Goal: Information Seeking & Learning: Learn about a topic

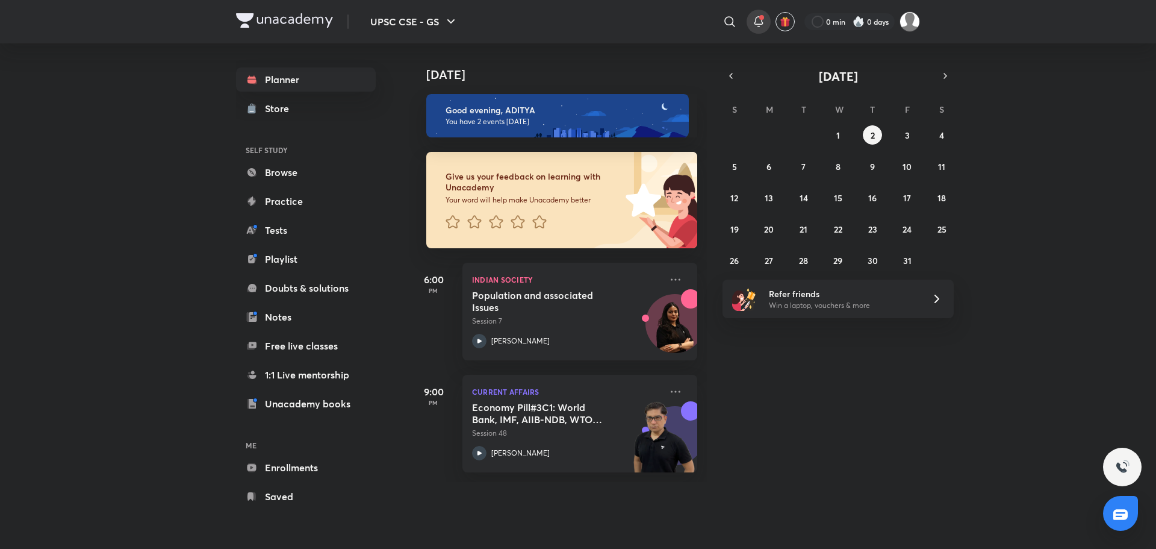
click at [755, 22] on icon at bounding box center [759, 20] width 8 height 7
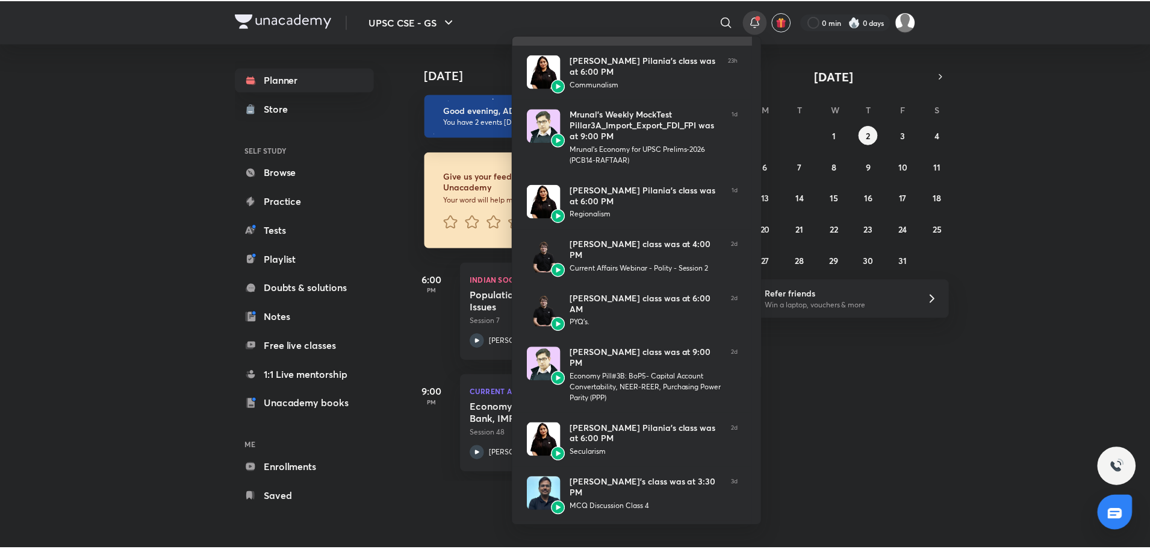
scroll to position [120, 0]
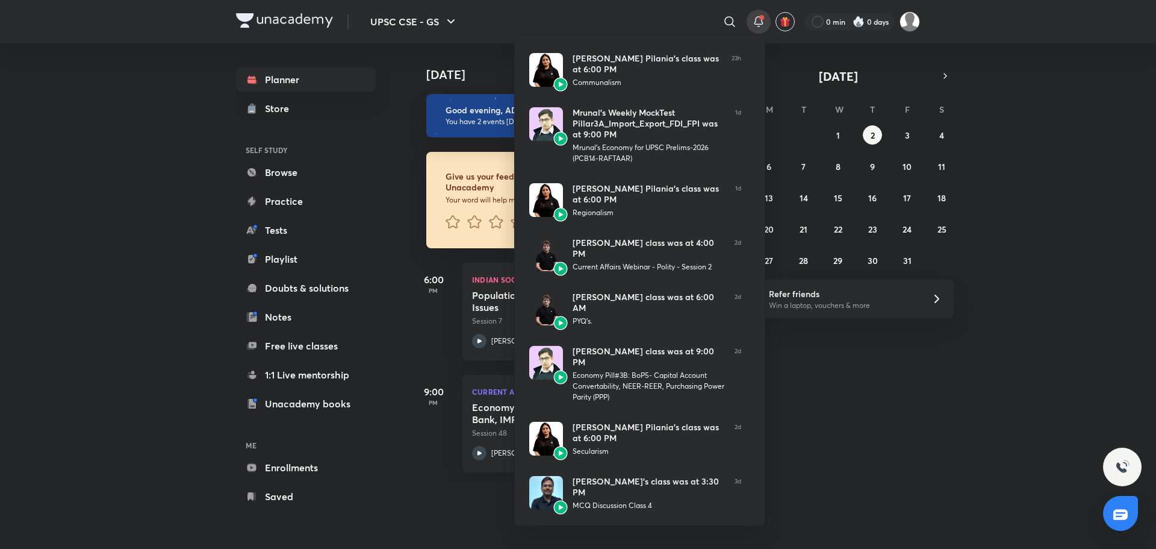
click at [730, 20] on div at bounding box center [578, 274] width 1156 height 549
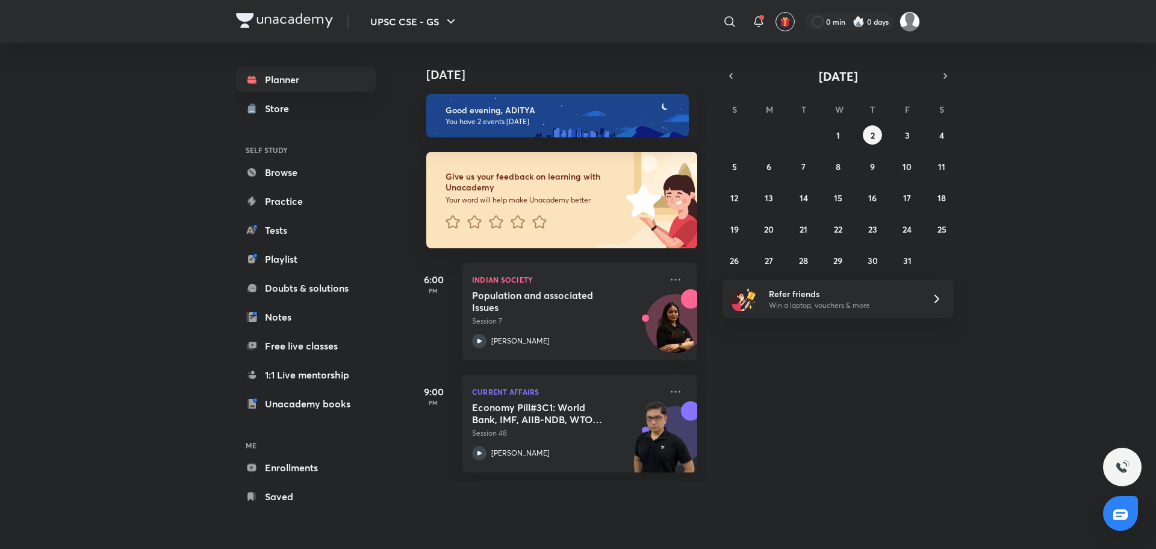
click at [732, 22] on icon at bounding box center [730, 21] width 14 height 14
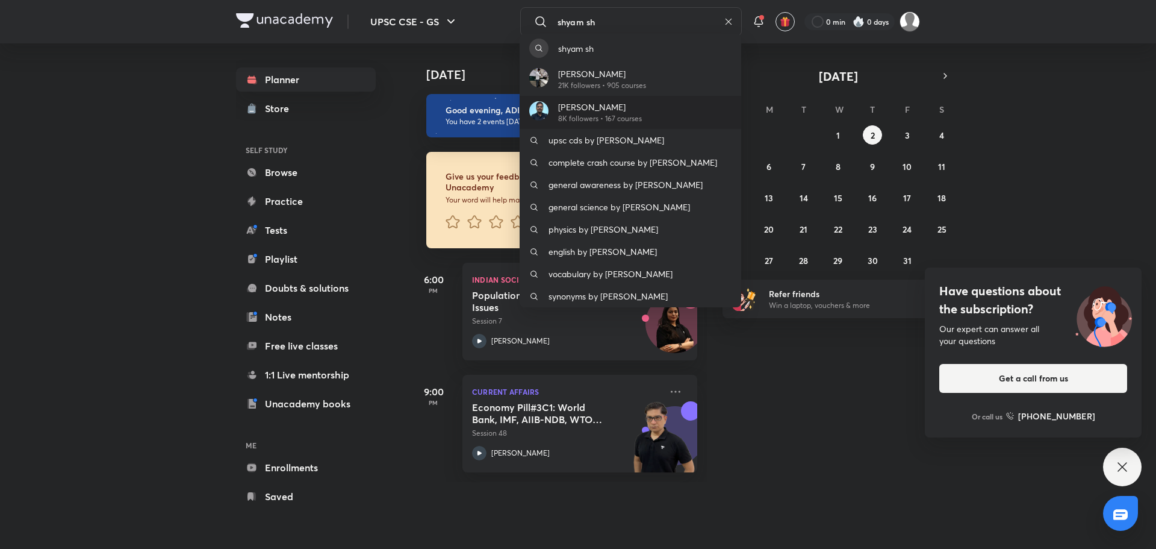
type input "shyam sh"
click at [624, 107] on p "[PERSON_NAME]" at bounding box center [600, 107] width 84 height 13
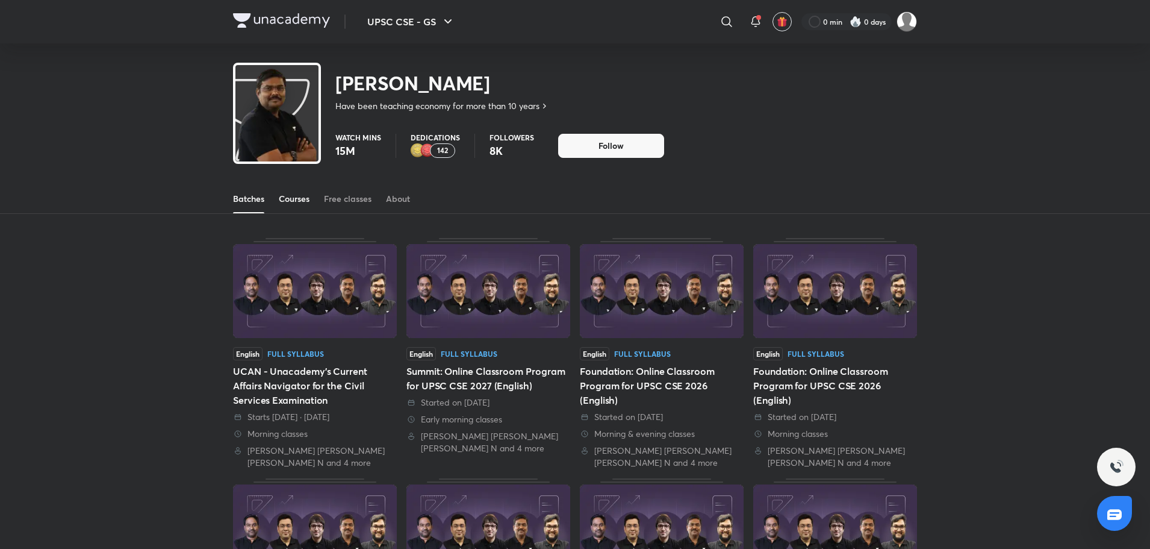
click at [291, 201] on div "Courses" at bounding box center [294, 199] width 31 height 12
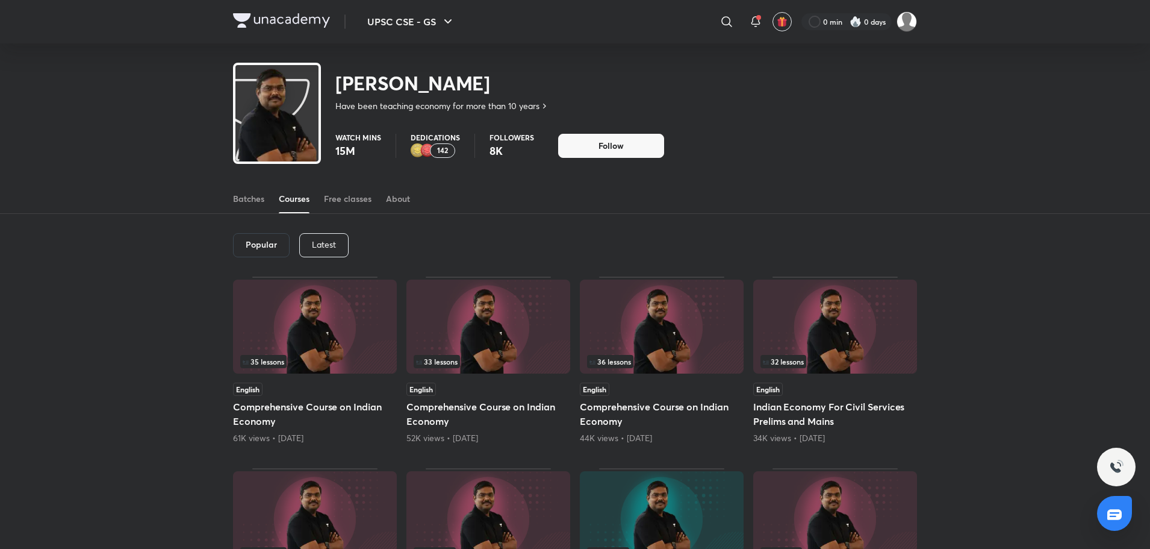
click at [328, 251] on div "Latest" at bounding box center [323, 245] width 49 height 24
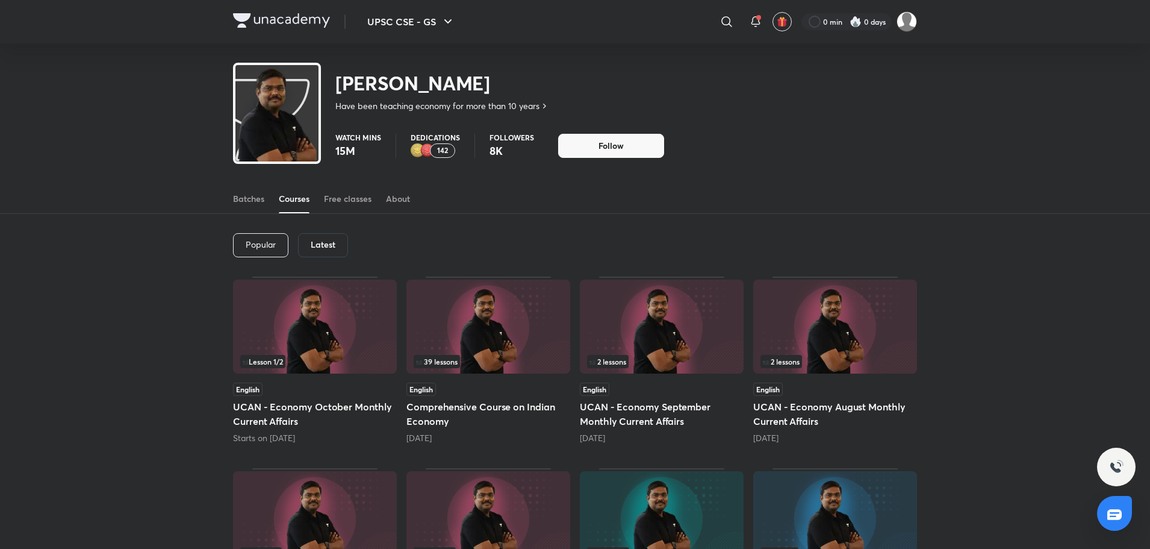
click at [328, 247] on h6 "Latest" at bounding box center [323, 245] width 25 height 10
click at [304, 251] on div "Latest" at bounding box center [323, 245] width 50 height 24
click at [265, 249] on p "Popular" at bounding box center [261, 245] width 30 height 10
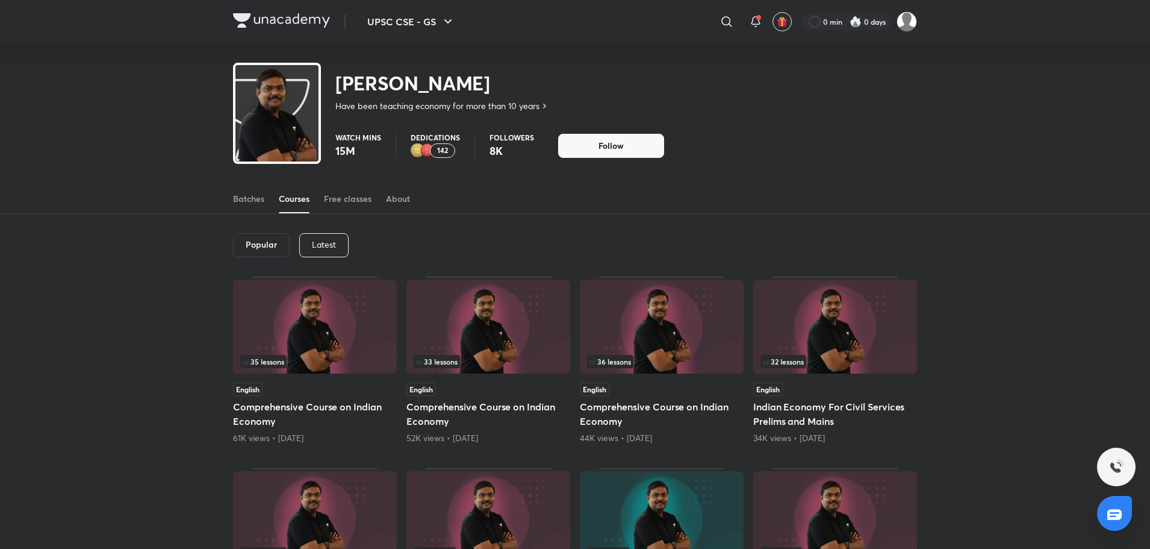
click at [328, 246] on p "Latest" at bounding box center [324, 245] width 24 height 10
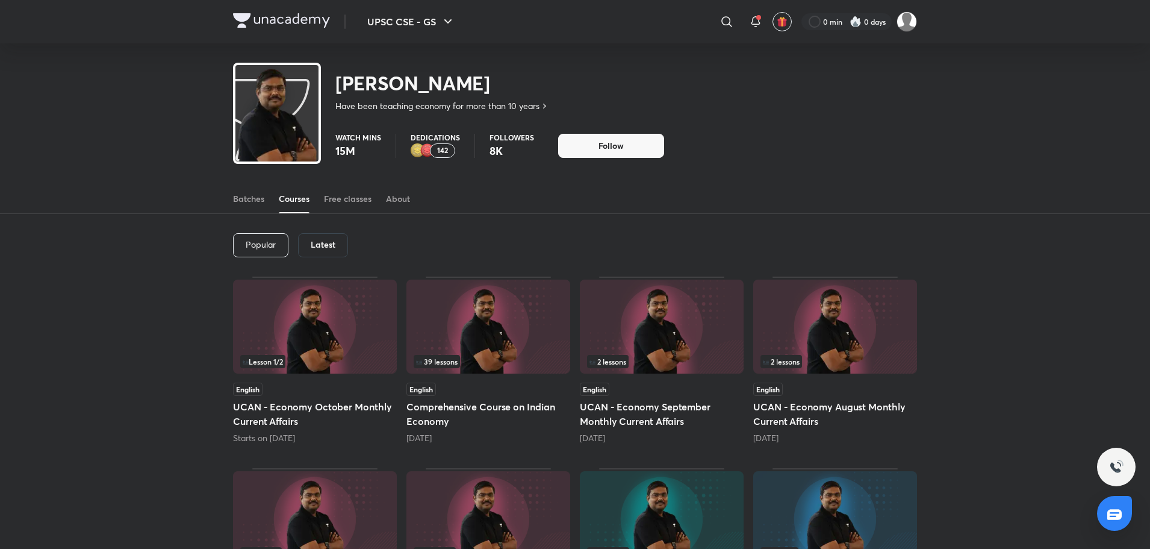
click at [549, 340] on img at bounding box center [488, 326] width 164 height 94
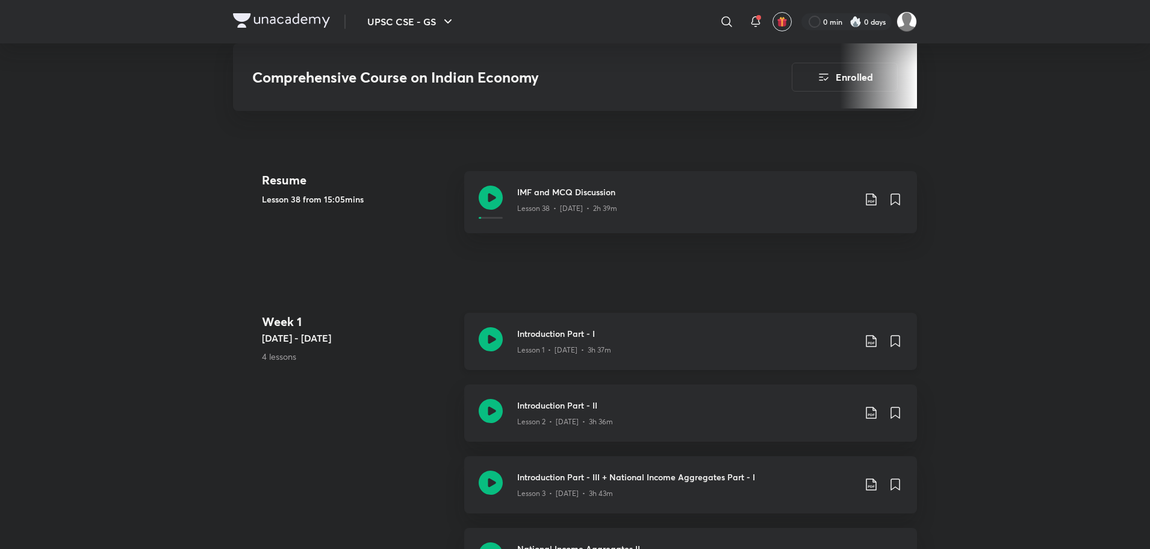
scroll to position [542, 0]
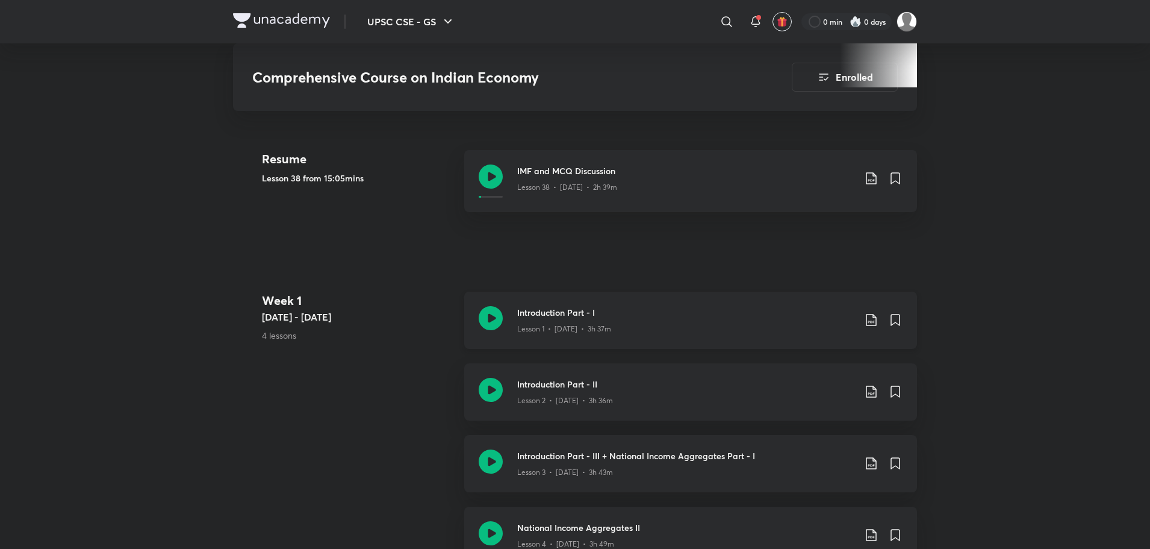
click at [611, 328] on div "Lesson 1 • [DATE] • 3h 37m" at bounding box center [685, 327] width 337 height 16
